Goal: Transaction & Acquisition: Purchase product/service

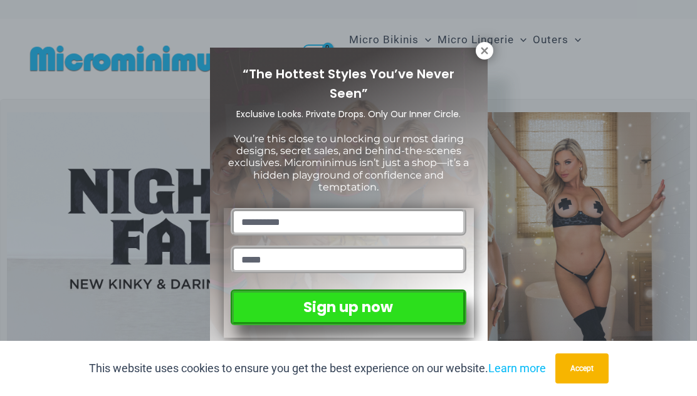
click at [491, 46] on button at bounding box center [485, 51] width 18 height 18
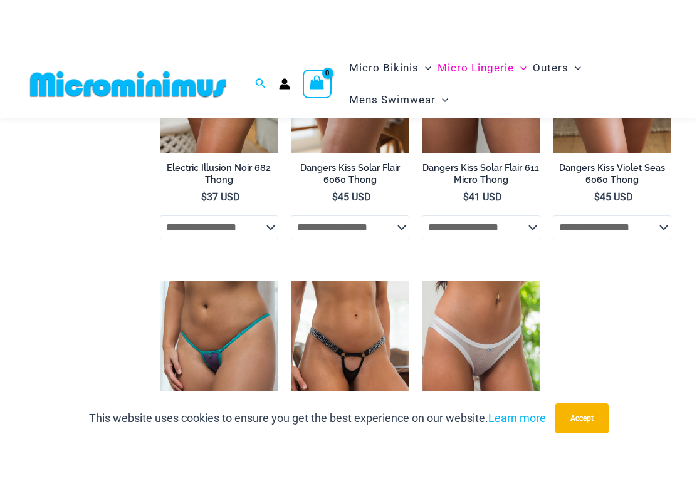
scroll to position [629, 0]
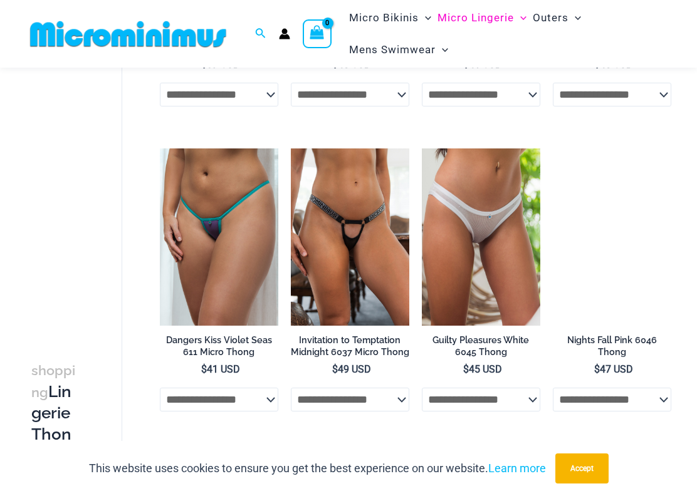
click at [160, 149] on img at bounding box center [160, 149] width 0 height 0
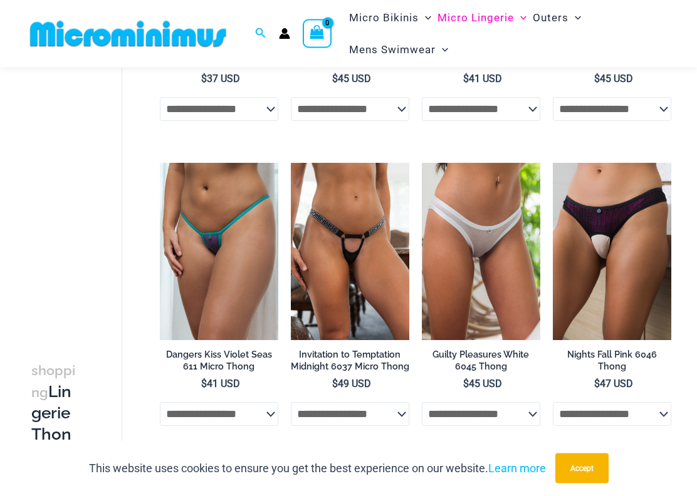
scroll to position [616, 0]
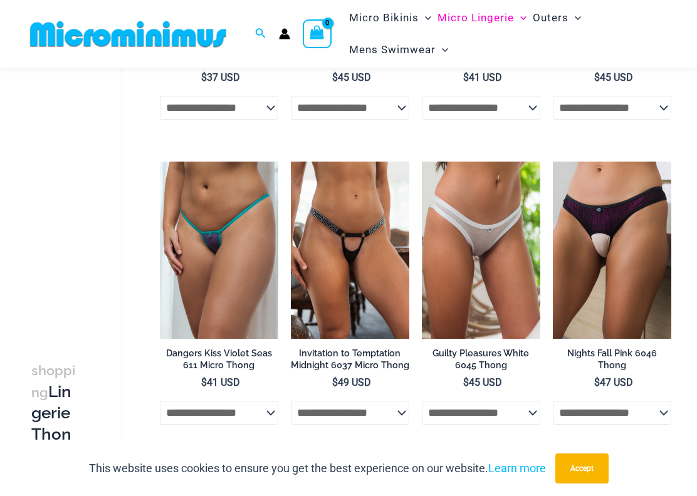
click at [291, 162] on img at bounding box center [291, 162] width 0 height 0
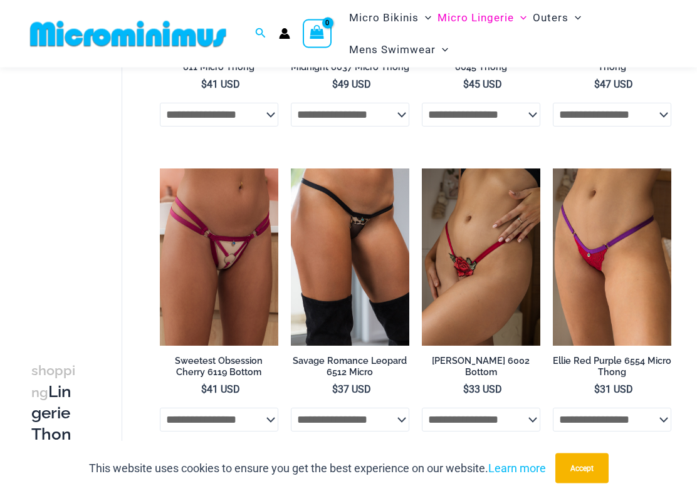
scroll to position [916, 0]
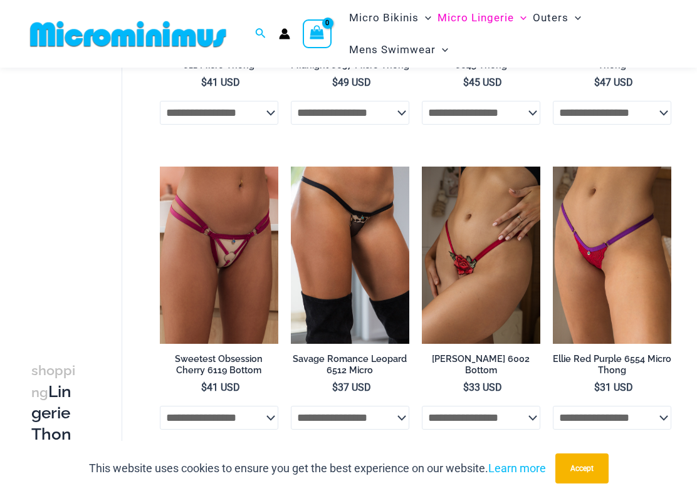
click at [160, 167] on img at bounding box center [160, 167] width 0 height 0
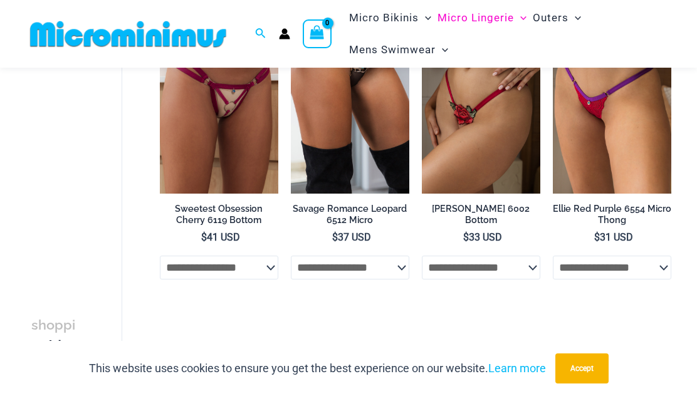
scroll to position [1062, 0]
